Goal: Transaction & Acquisition: Purchase product/service

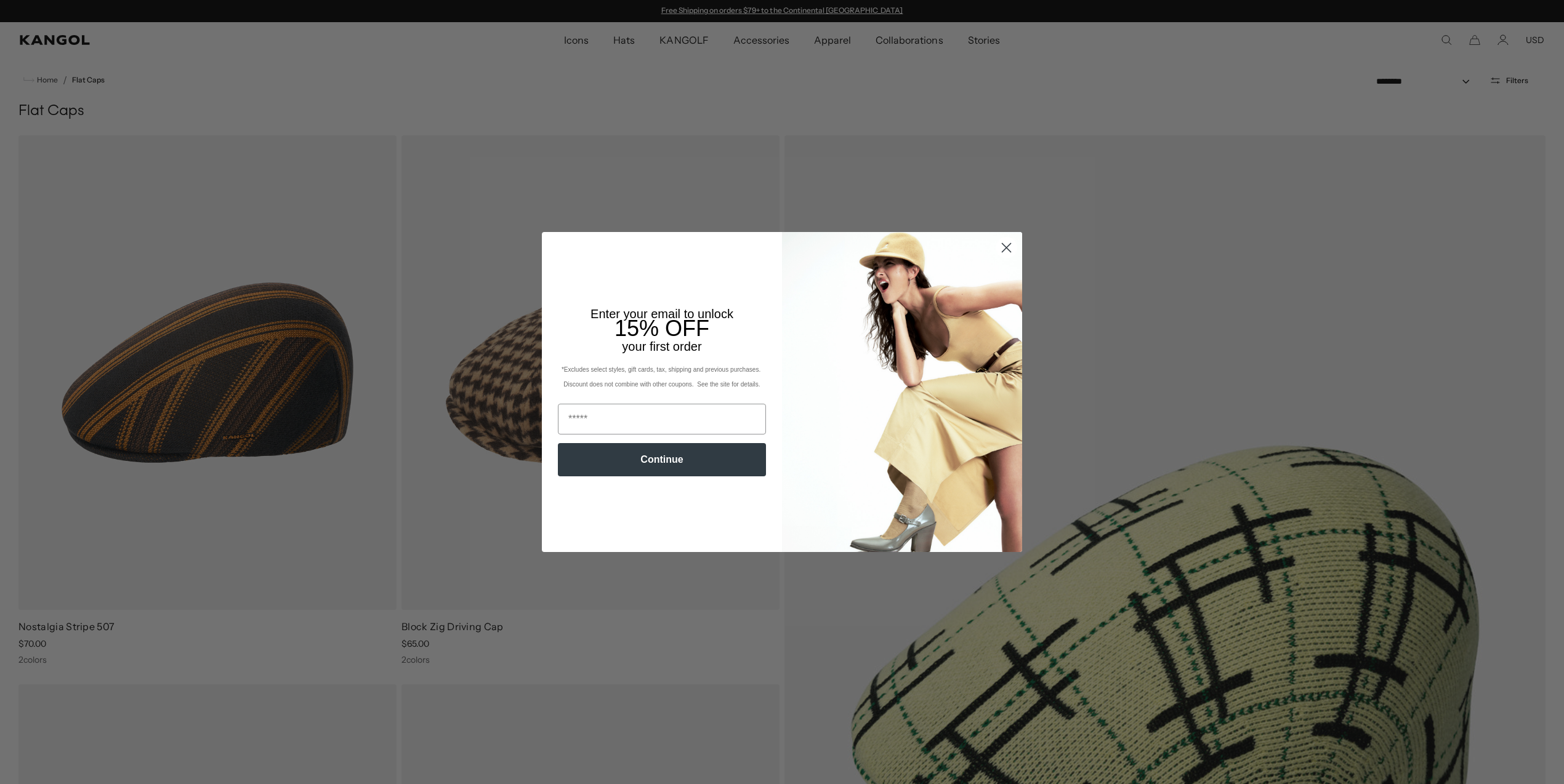
scroll to position [580, 0]
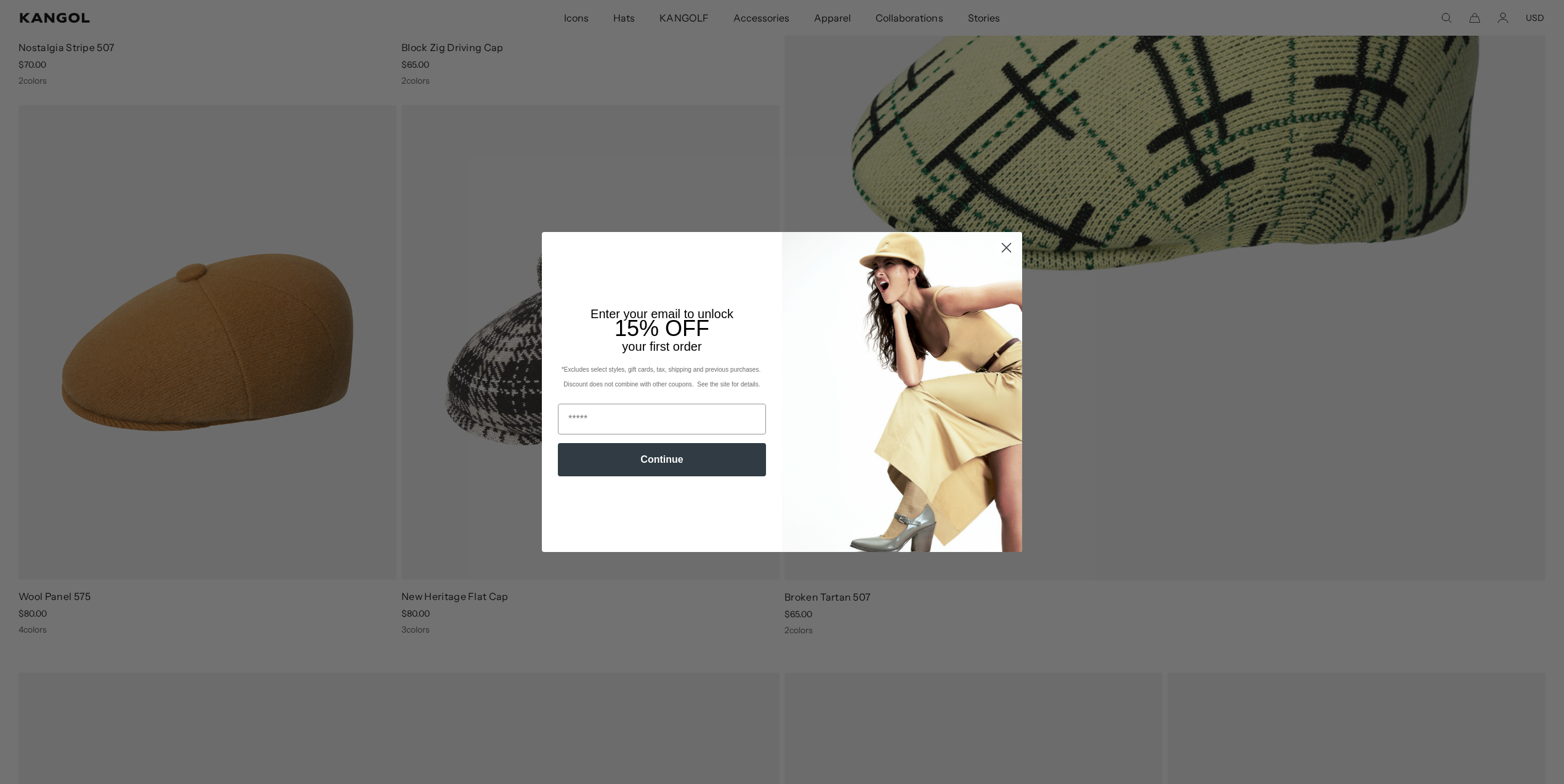
click at [1010, 246] on circle "Close dialog" at bounding box center [1006, 247] width 21 height 21
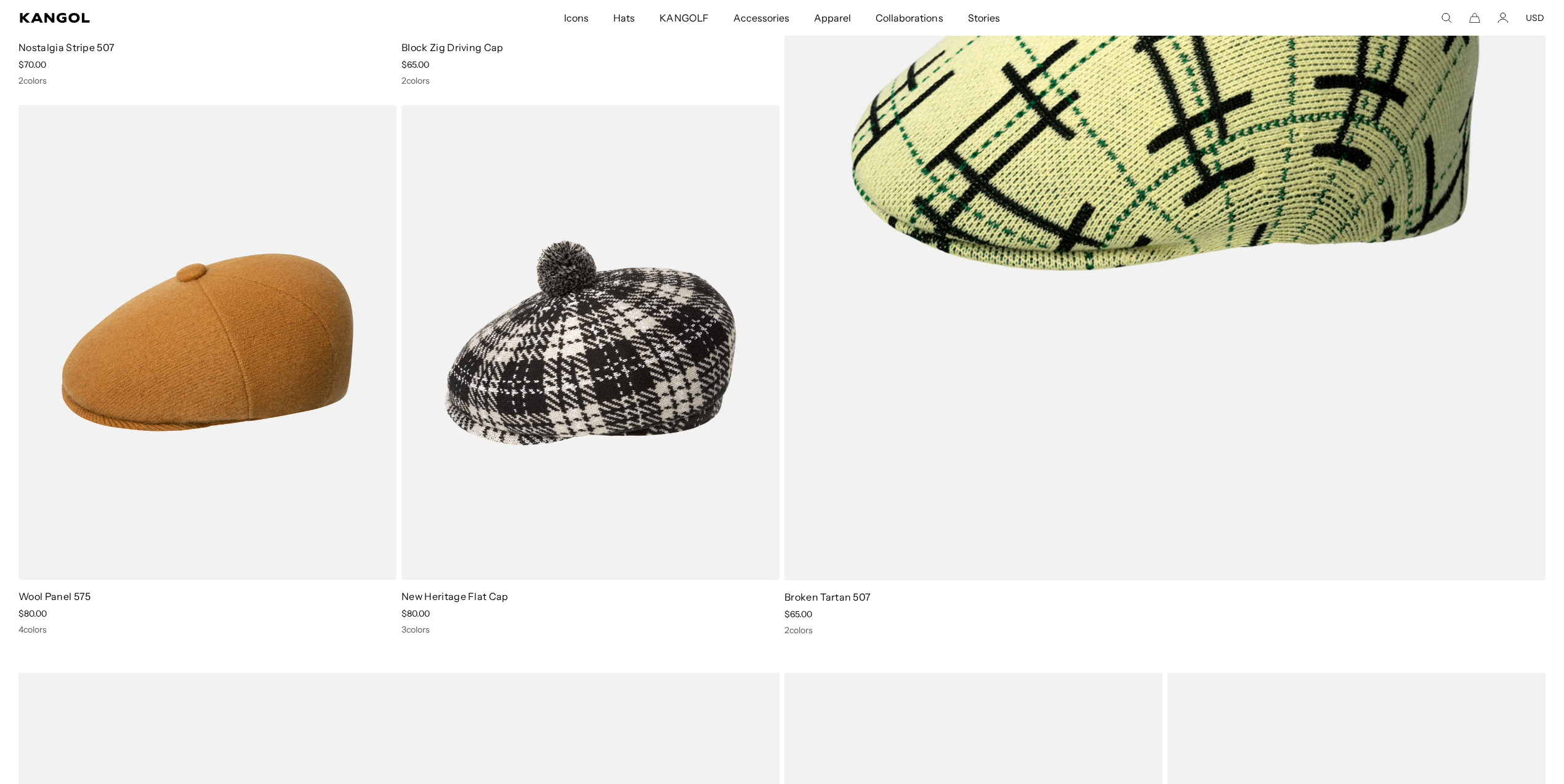
scroll to position [0, 254]
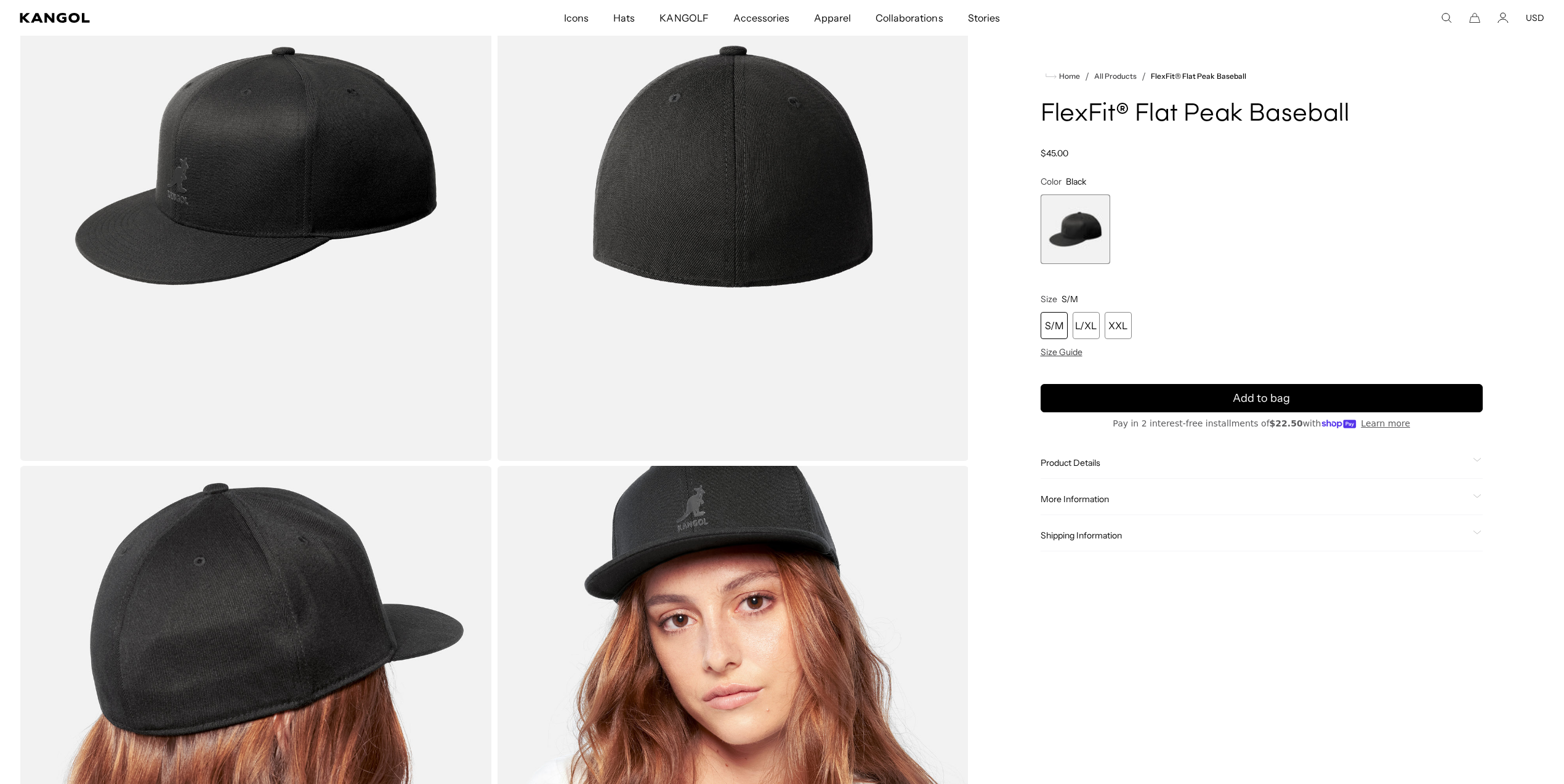
click at [1177, 297] on legend "Size S/M" at bounding box center [1261, 298] width 443 height 11
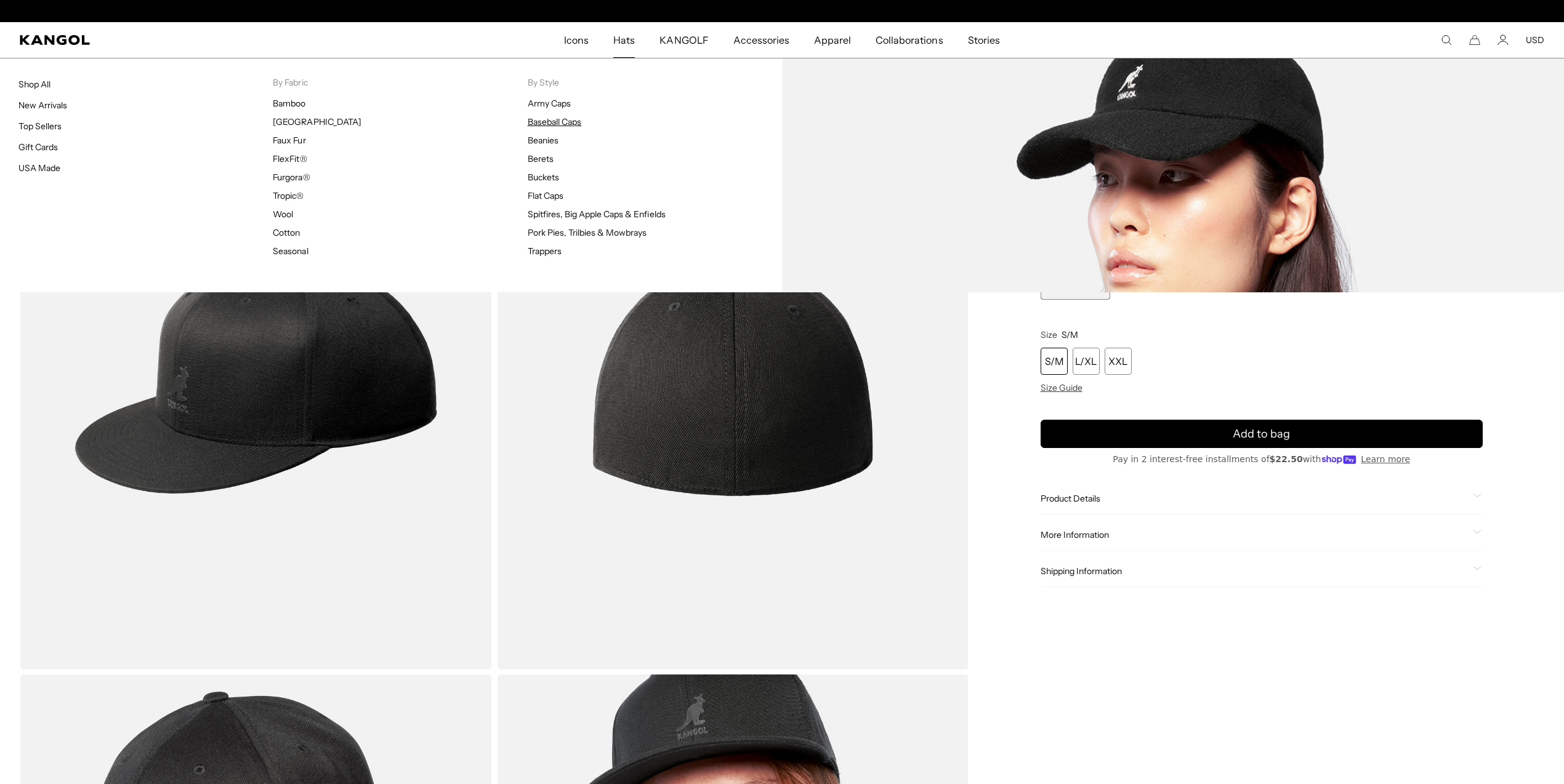
scroll to position [0, 254]
click at [566, 120] on link "Baseball Caps" at bounding box center [554, 121] width 54 height 11
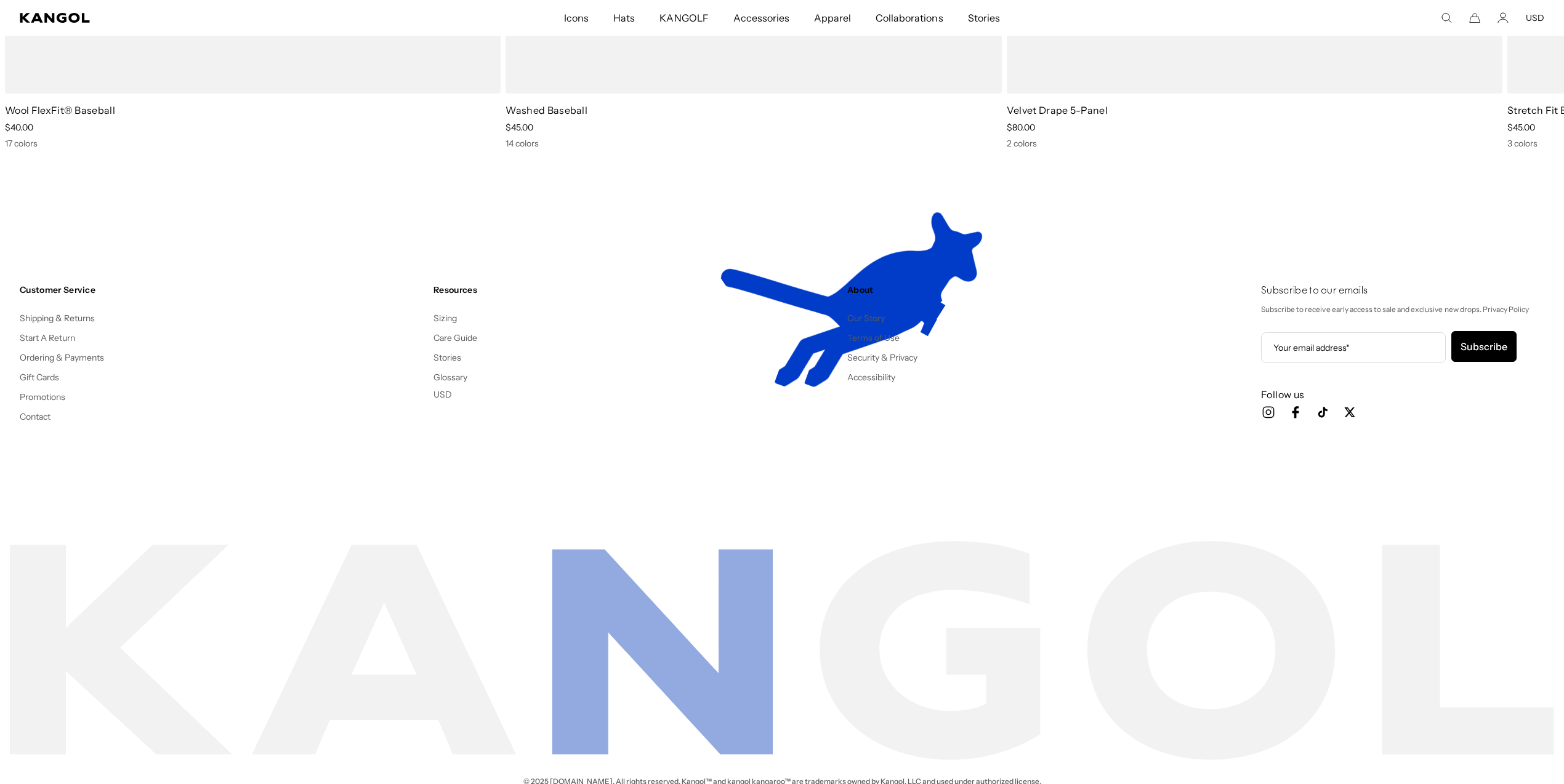
scroll to position [0, 254]
